Goal: Information Seeking & Learning: Learn about a topic

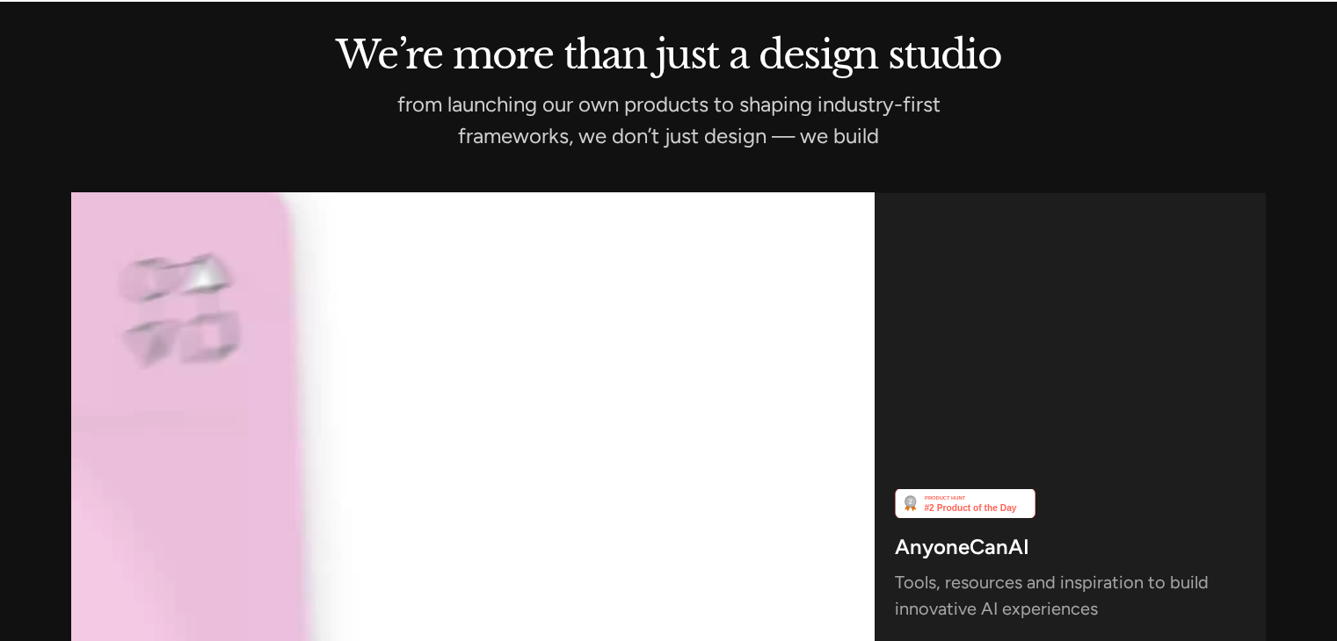
scroll to position [4482, 0]
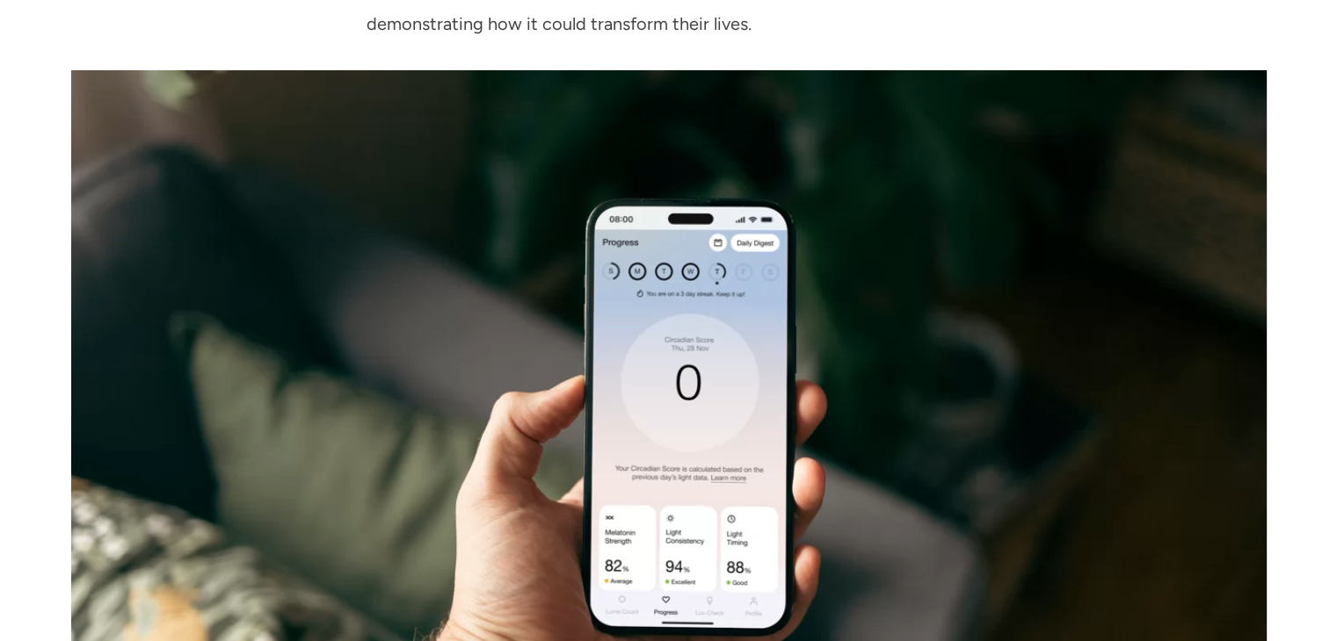
scroll to position [3691, 0]
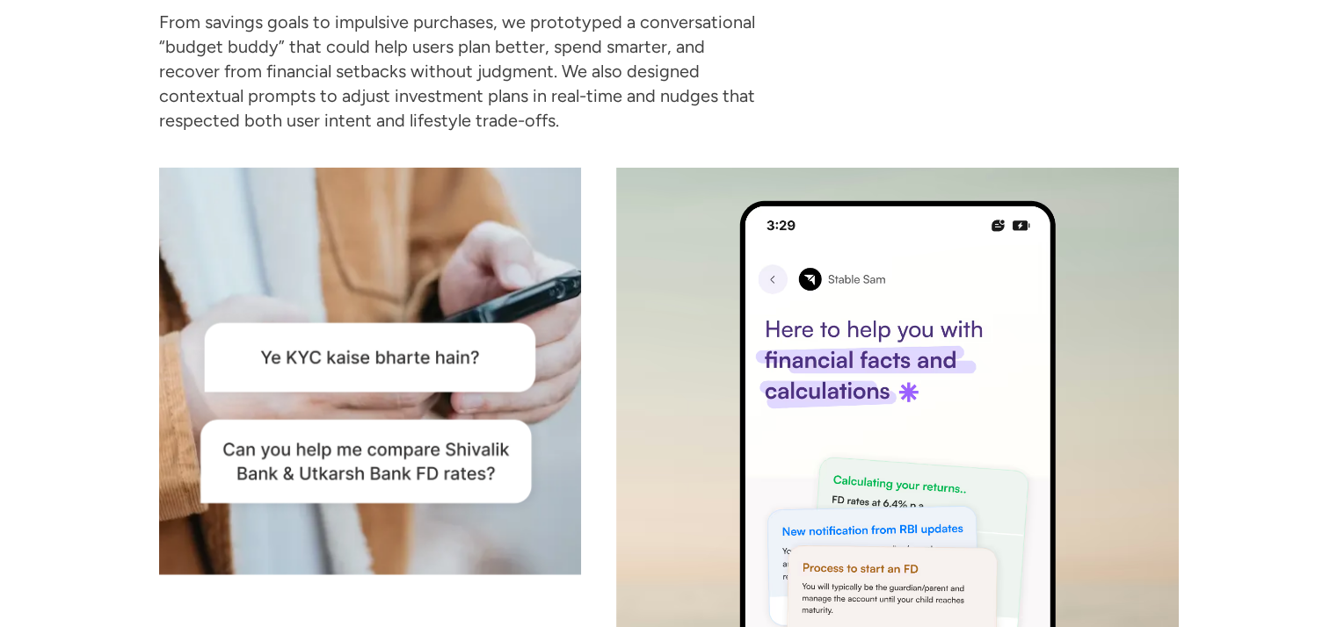
scroll to position [5975, 0]
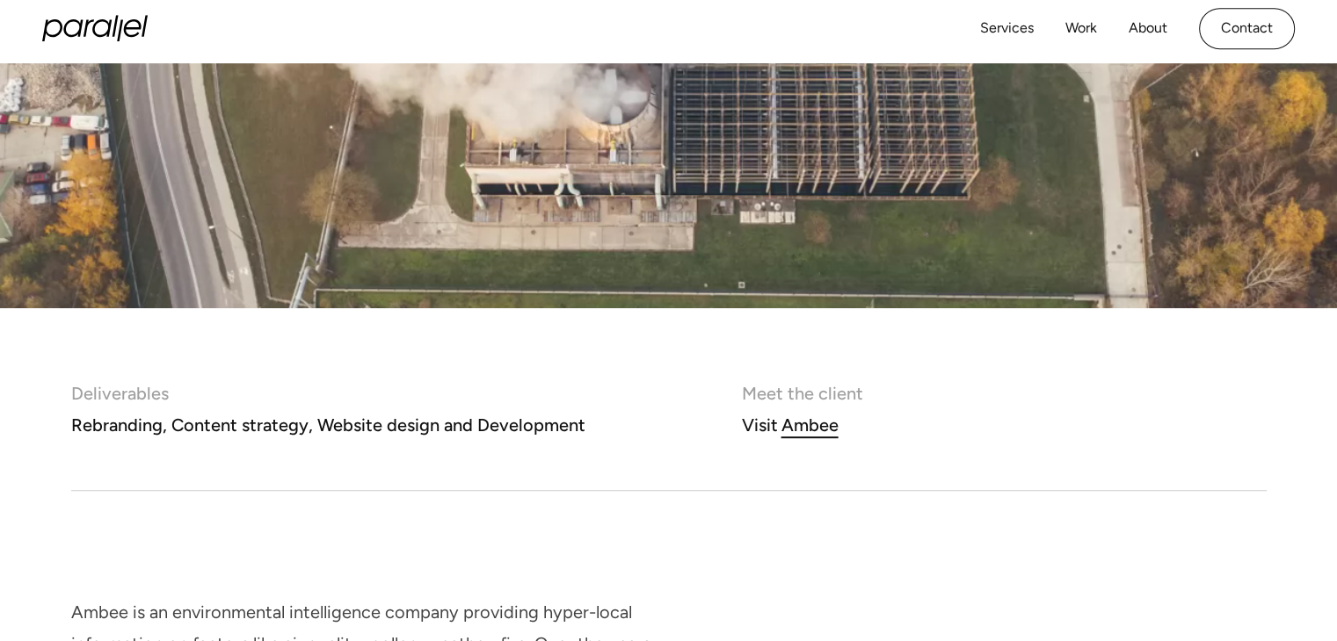
scroll to position [643, 0]
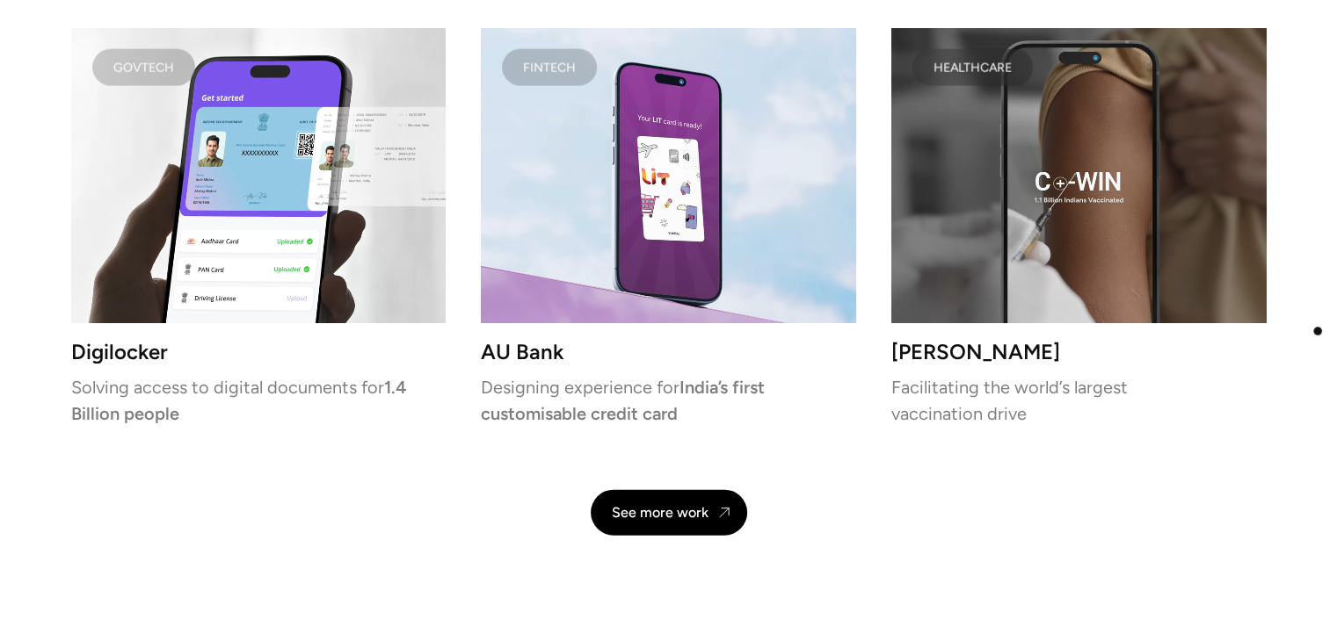
scroll to position [3779, 0]
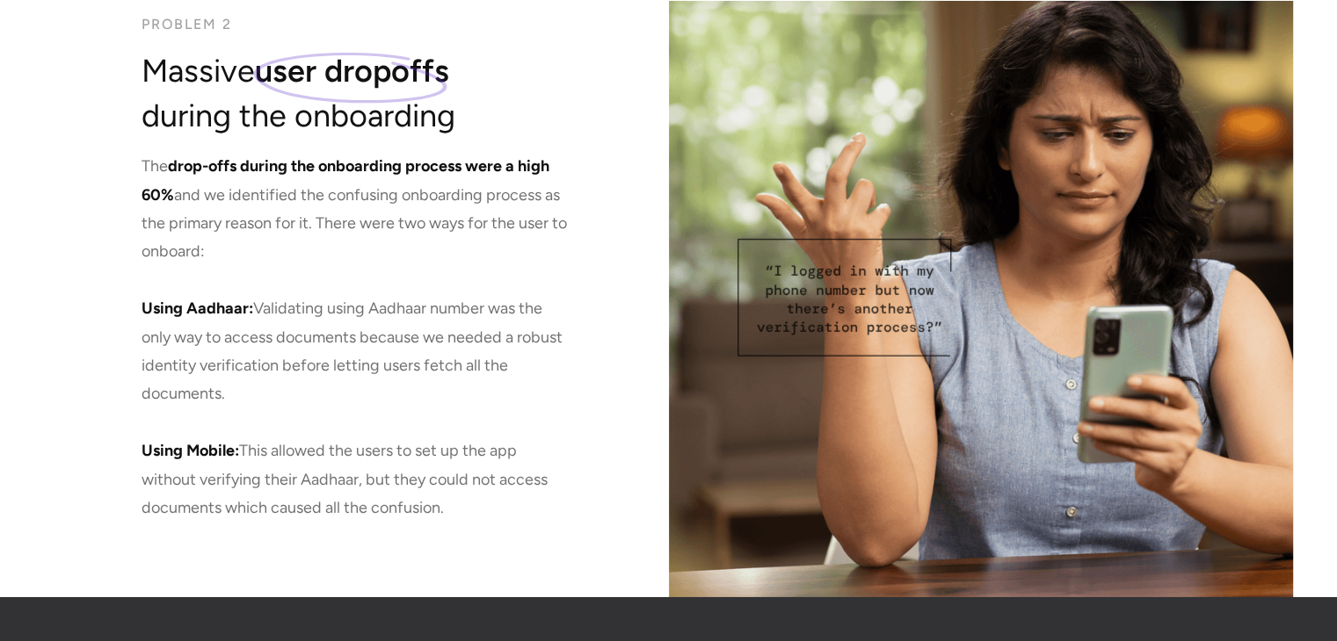
scroll to position [5167, 0]
click at [63, 267] on div "Problem 2 Massive user dropoffs during the onboarding The drop-offs during the …" at bounding box center [334, 268] width 669 height 660
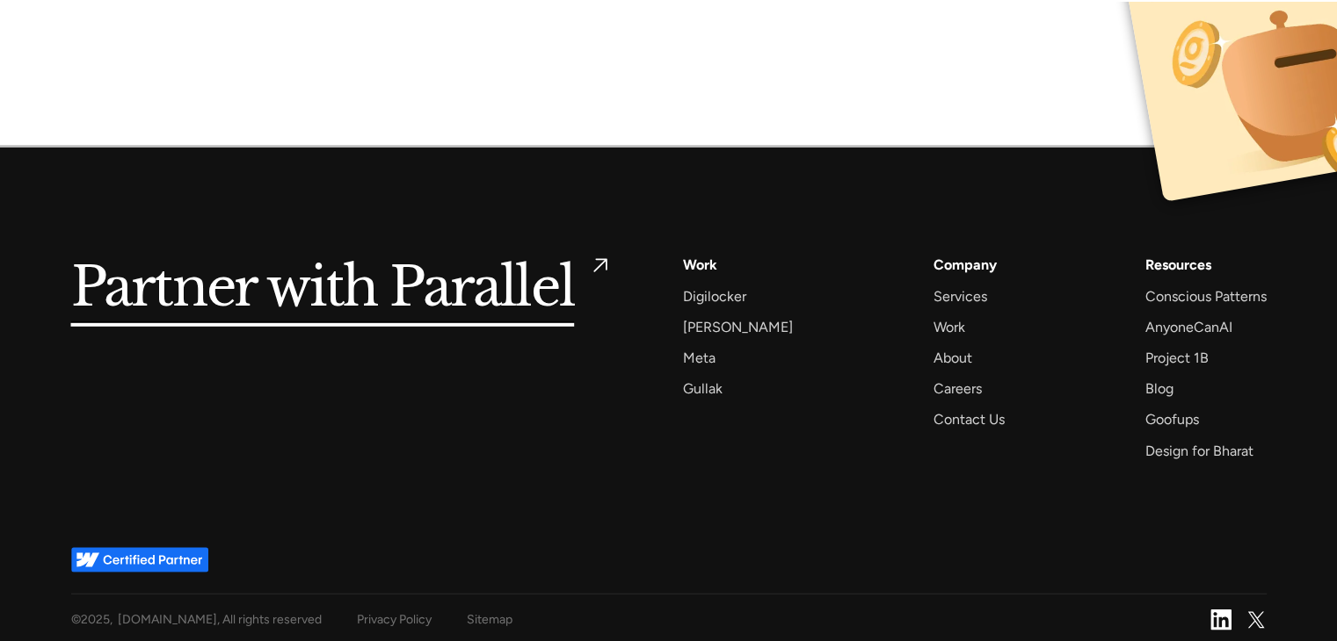
scroll to position [11721, 0]
